Goal: Transaction & Acquisition: Subscribe to service/newsletter

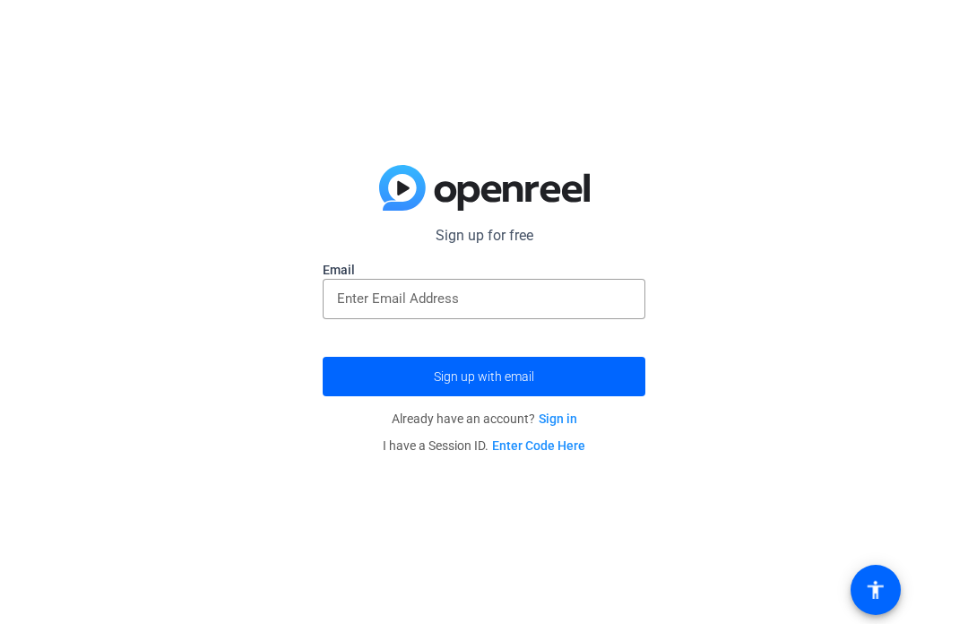
click at [592, 308] on input "email" at bounding box center [484, 299] width 294 height 22
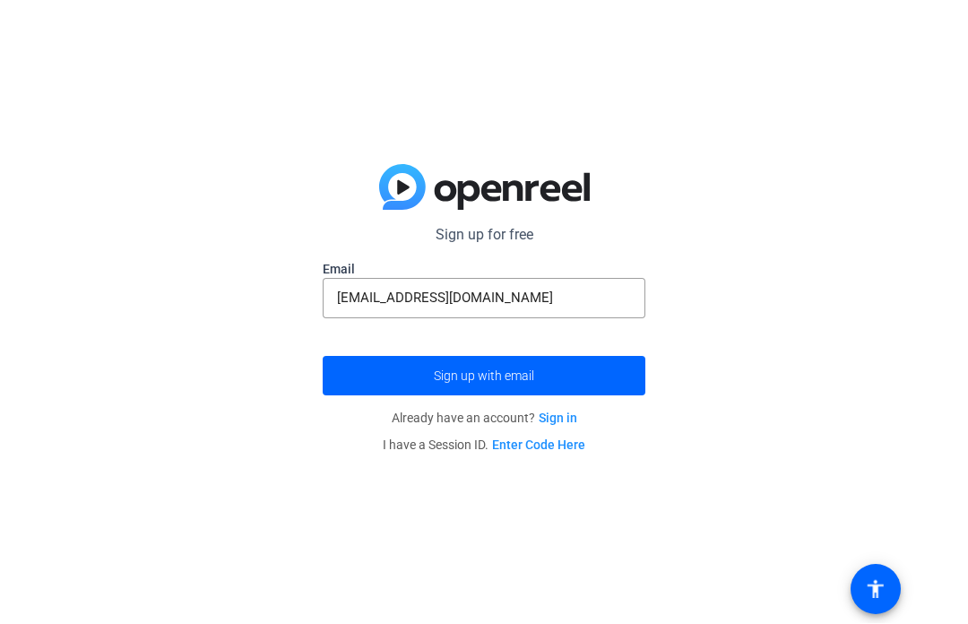
click at [608, 379] on span "submit" at bounding box center [484, 376] width 323 height 43
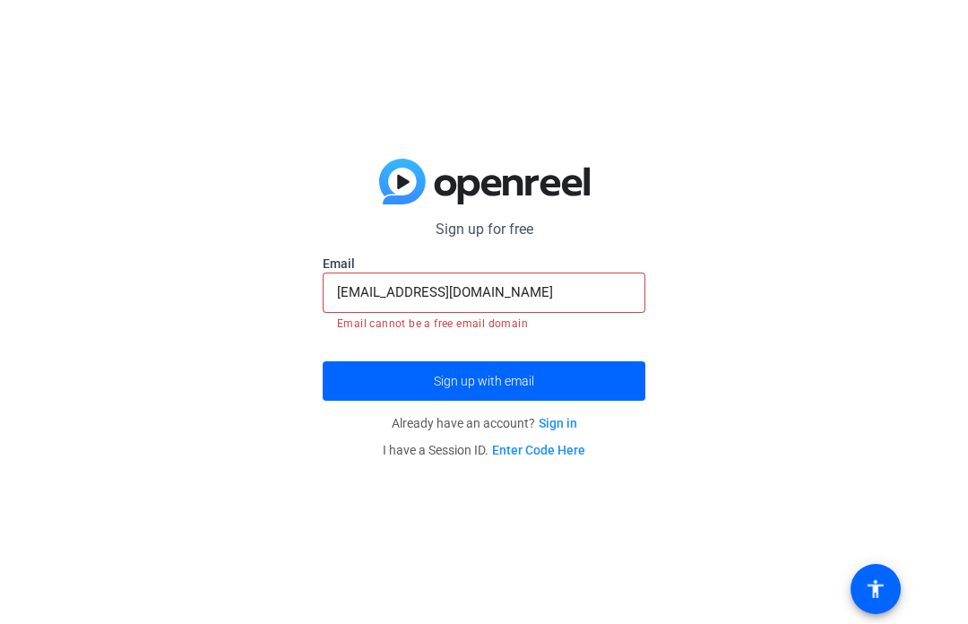
click at [580, 400] on span "submit" at bounding box center [484, 381] width 323 height 43
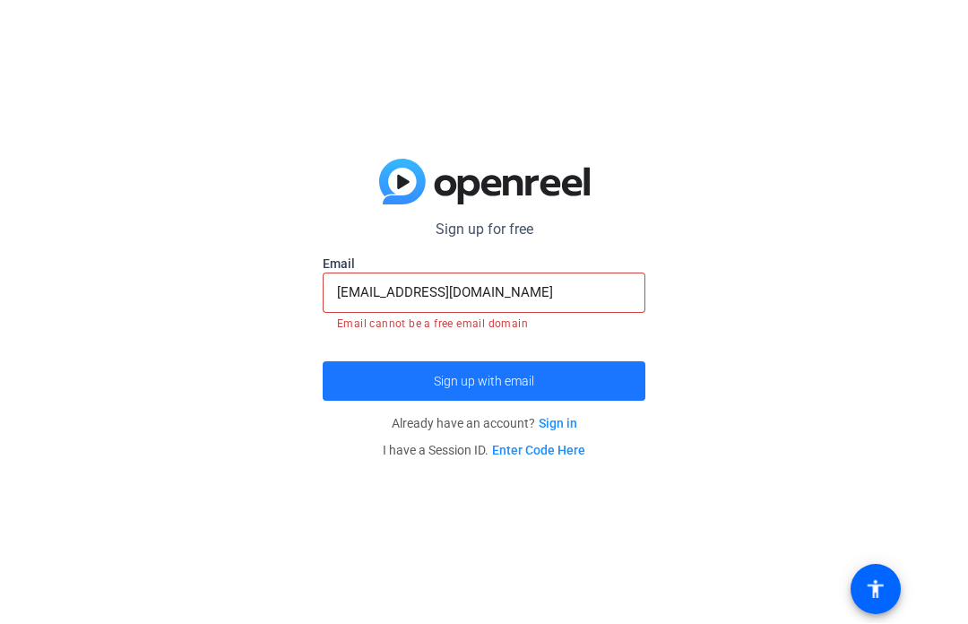
click at [595, 380] on span "submit" at bounding box center [484, 381] width 323 height 43
click at [593, 378] on span "submit" at bounding box center [484, 381] width 323 height 43
click at [591, 298] on input "[EMAIL_ADDRESS][DOMAIN_NAME]" at bounding box center [484, 293] width 294 height 22
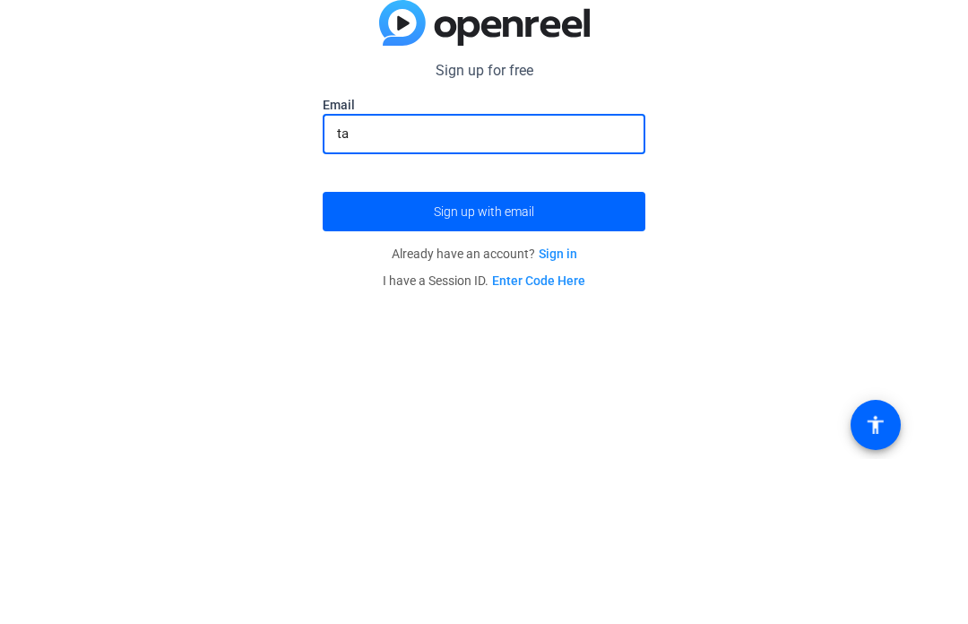
type input "t"
type input "[EMAIL_ADDRESS][DOMAIN_NAME]"
click at [484, 357] on button "Sign up with email" at bounding box center [484, 376] width 323 height 39
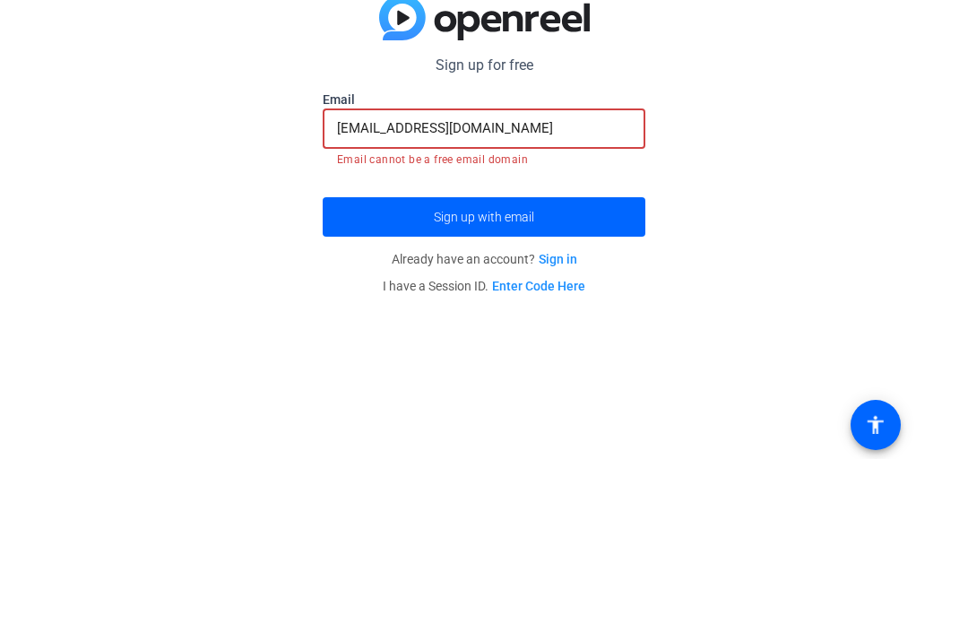
click at [636, 360] on span "submit" at bounding box center [484, 381] width 323 height 43
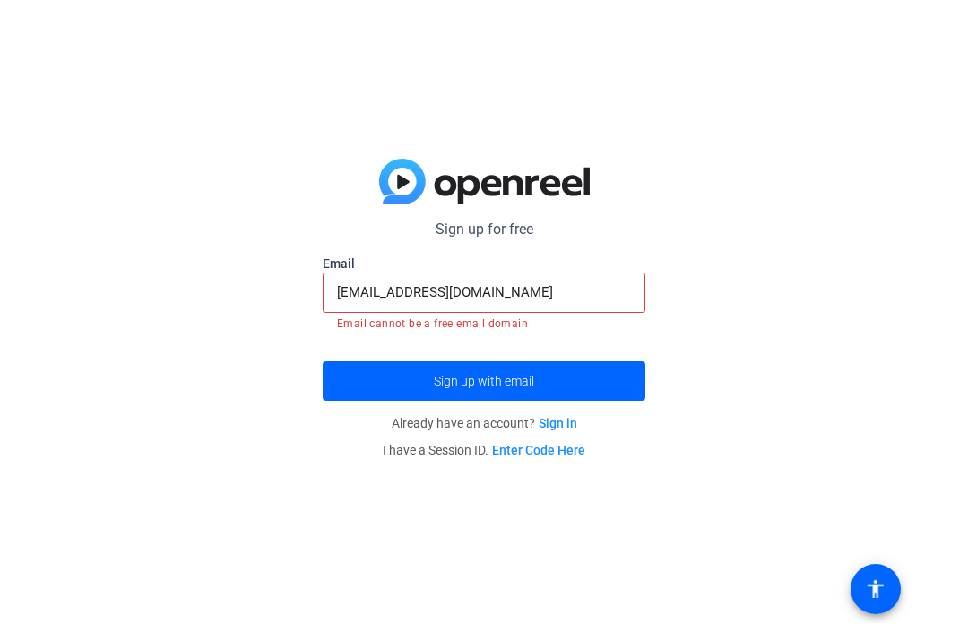
click at [599, 383] on span "submit" at bounding box center [484, 381] width 323 height 43
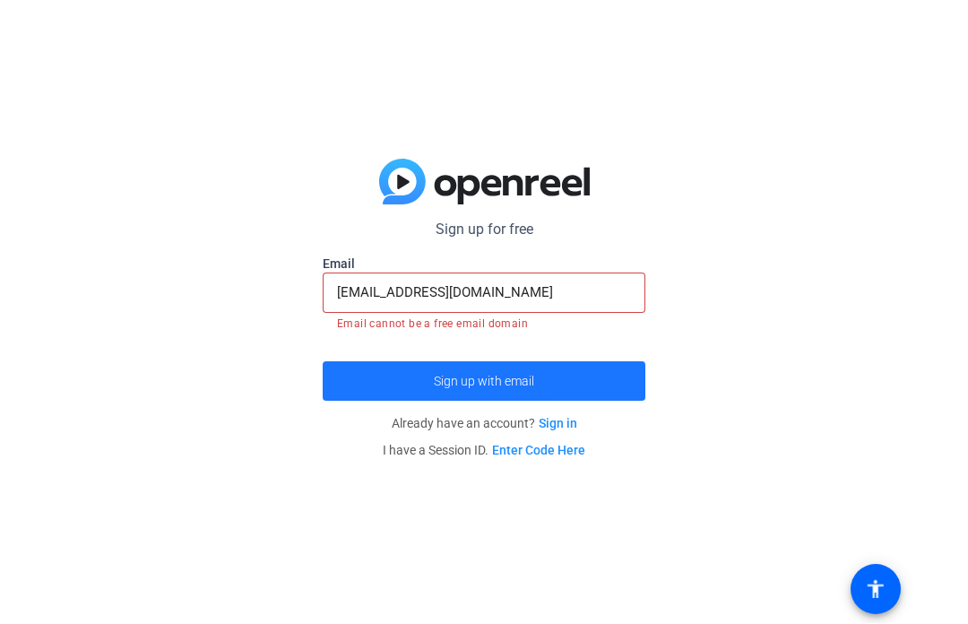
click at [605, 382] on span "submit" at bounding box center [484, 381] width 323 height 43
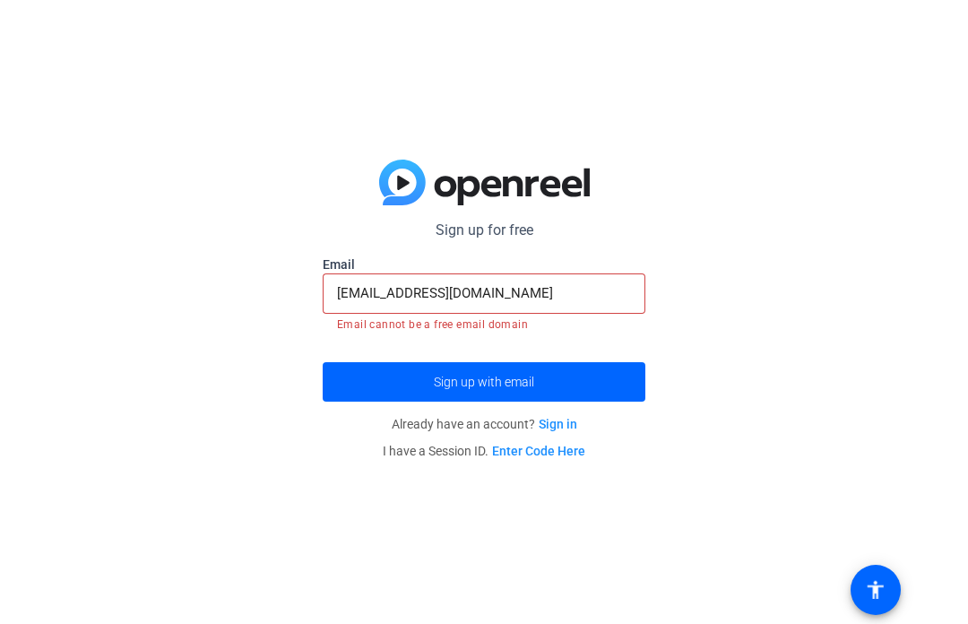
click at [610, 383] on span "submit" at bounding box center [484, 381] width 323 height 43
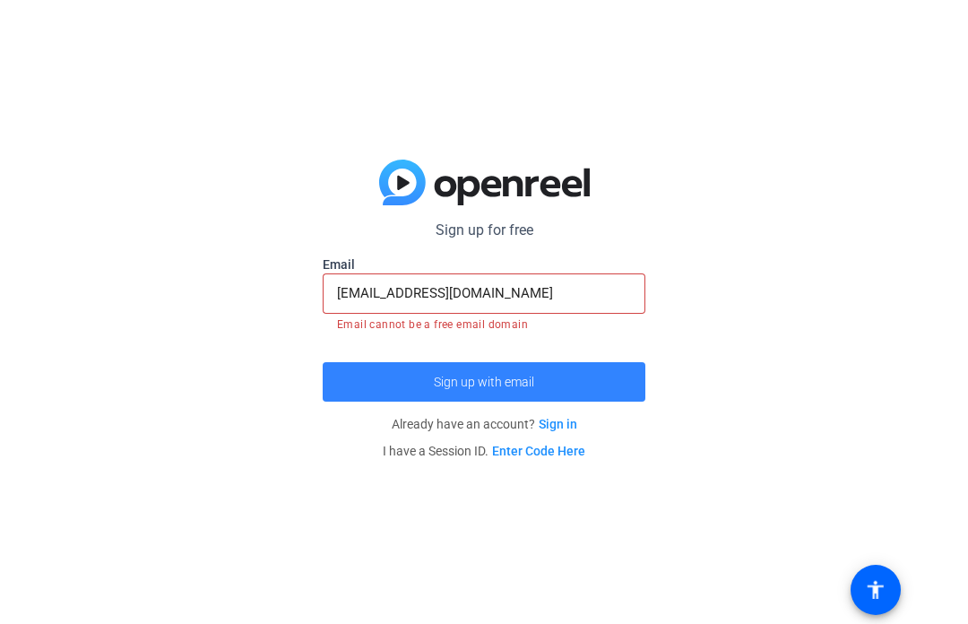
click at [610, 376] on span "submit" at bounding box center [484, 381] width 323 height 43
click at [613, 378] on span "submit" at bounding box center [484, 381] width 323 height 43
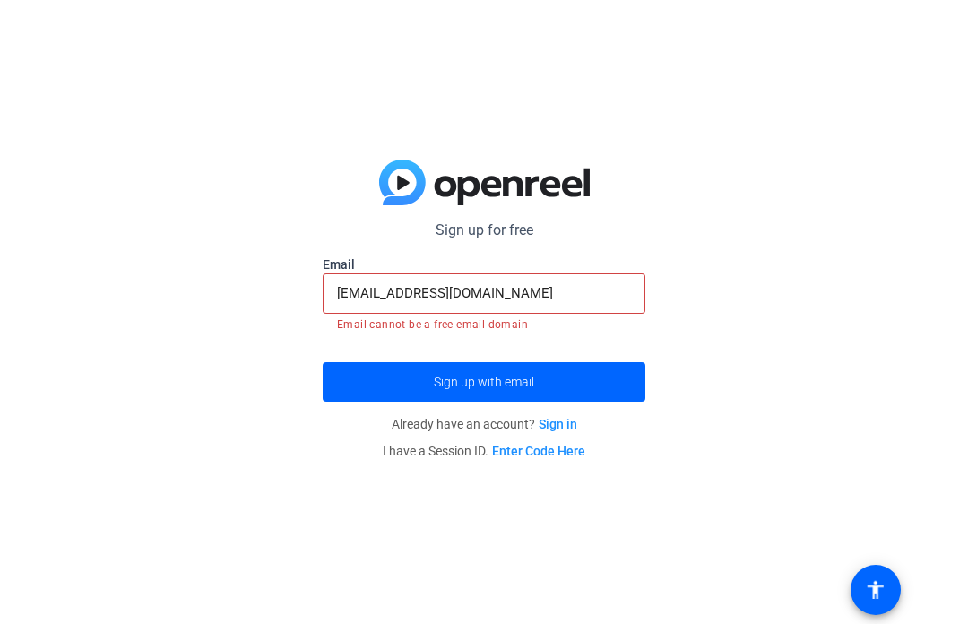
click at [567, 451] on link "Enter Code Here" at bounding box center [538, 450] width 93 height 14
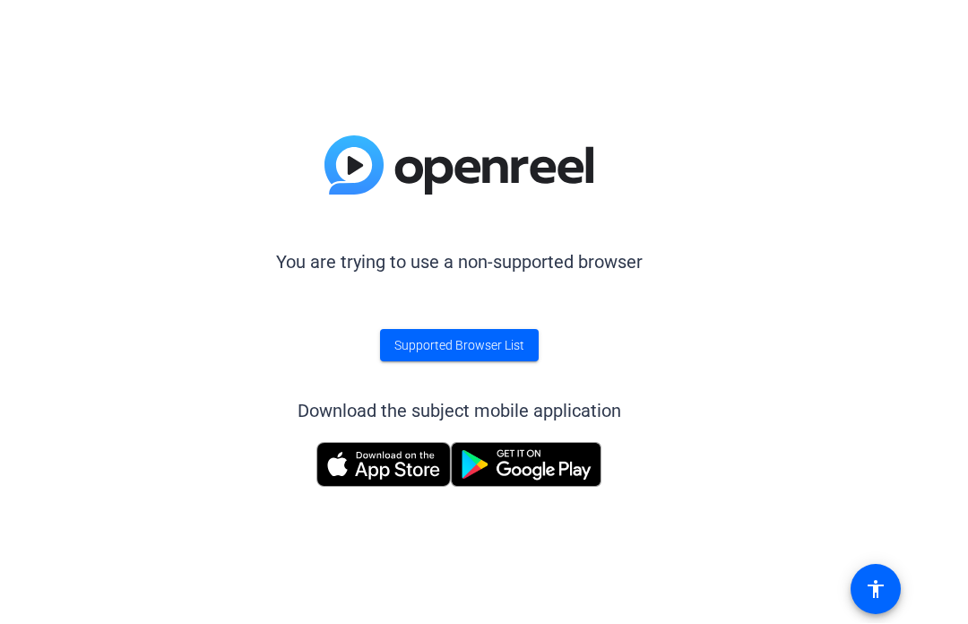
click at [404, 496] on div "You are trying to use a non-supported browser Supported Browser List Download t…" at bounding box center [458, 312] width 917 height 624
click at [422, 475] on img at bounding box center [383, 465] width 134 height 45
